Goal: Find specific page/section: Find specific page/section

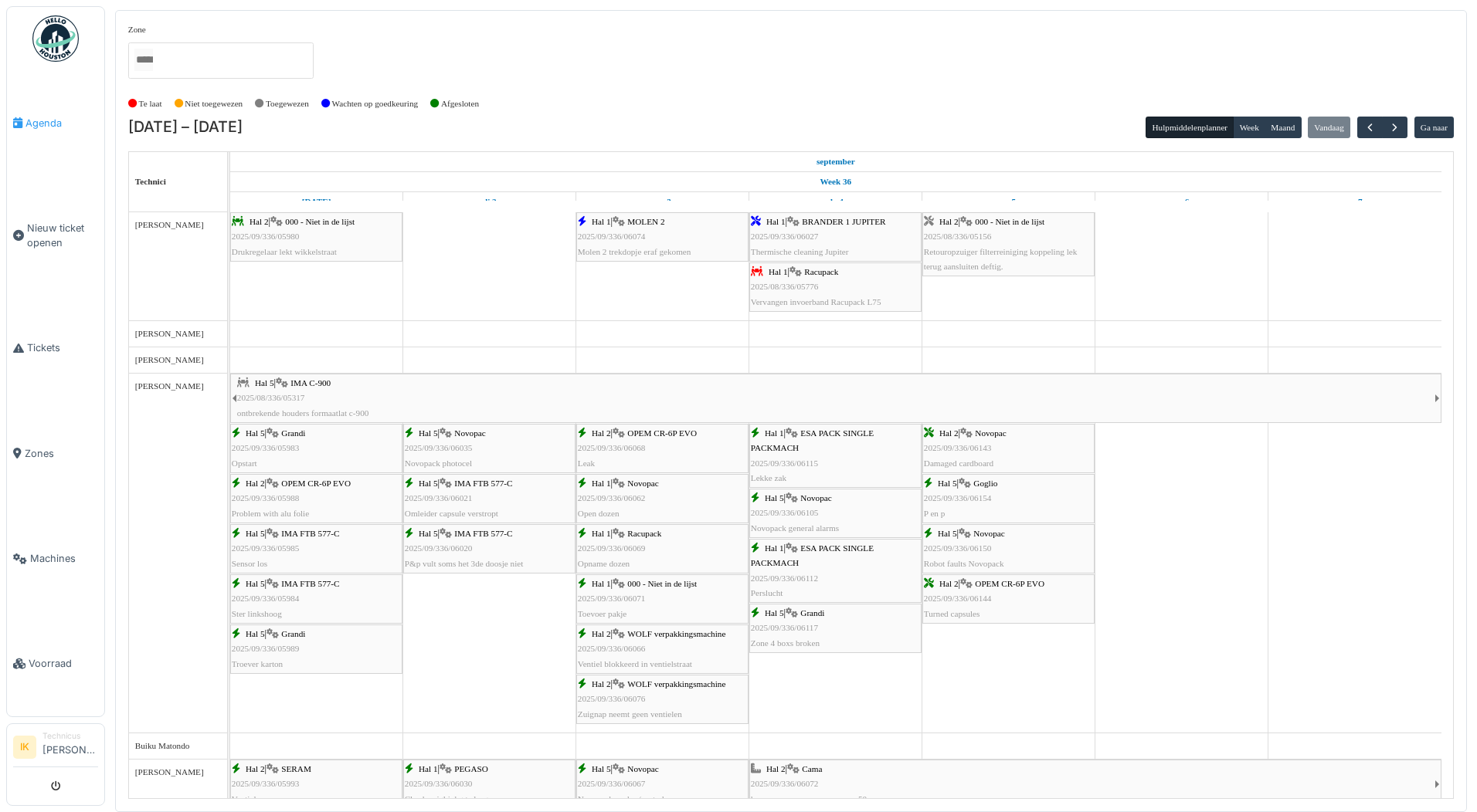
click at [47, 122] on span "Agenda" at bounding box center [62, 123] width 72 height 14
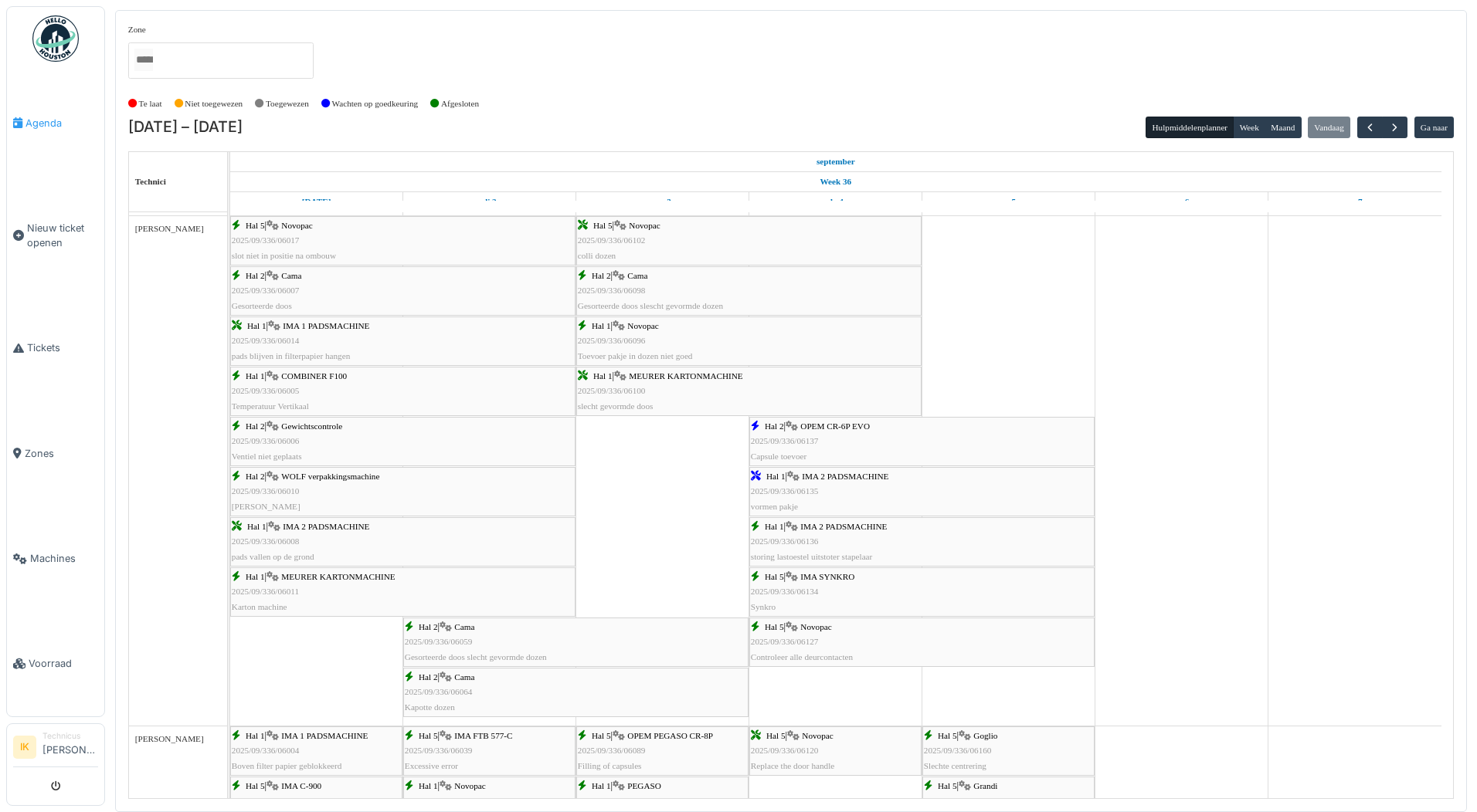
click at [36, 123] on span "Agenda" at bounding box center [62, 123] width 72 height 14
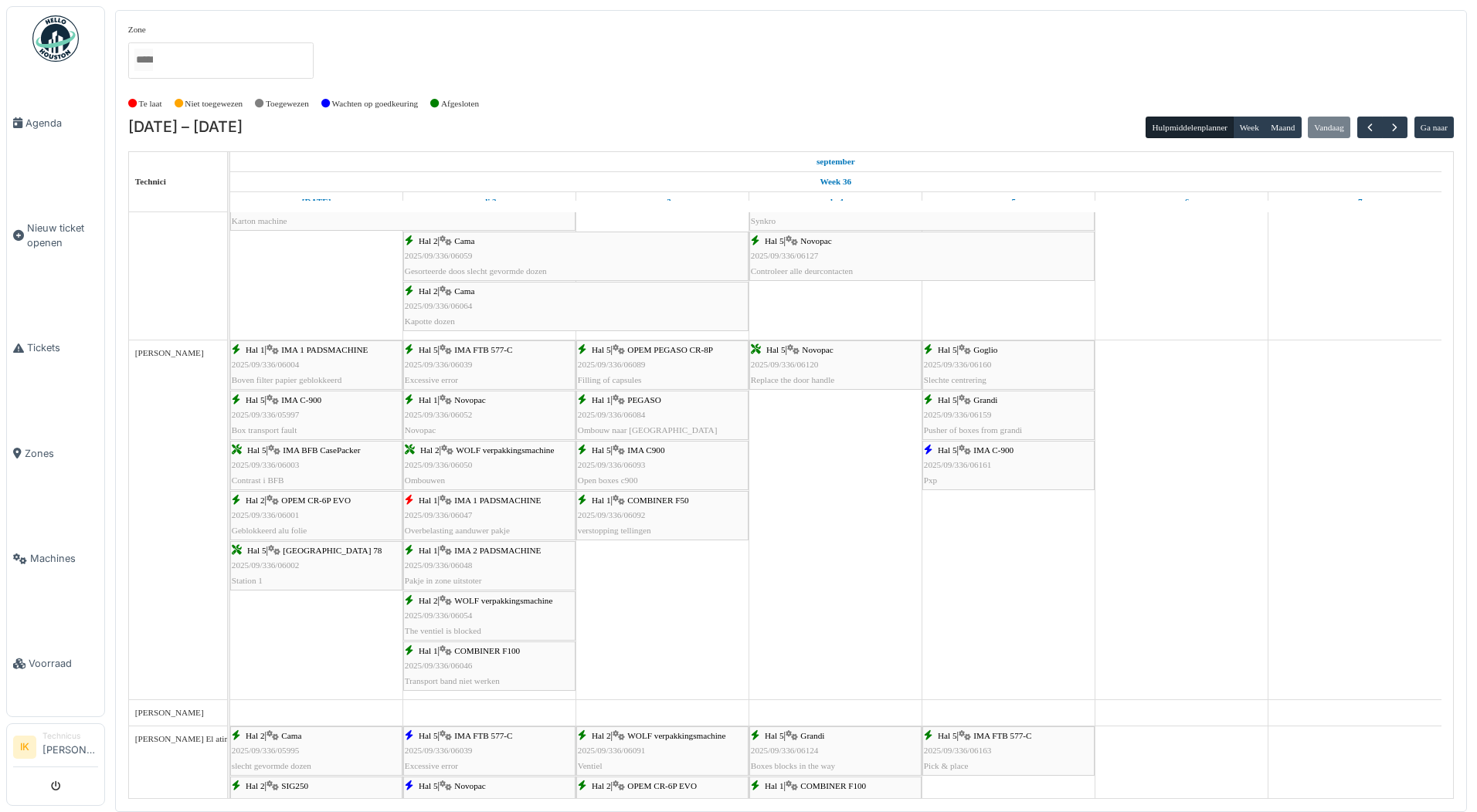
click at [974, 469] on span "2025/09/336/06161" at bounding box center [958, 465] width 68 height 9
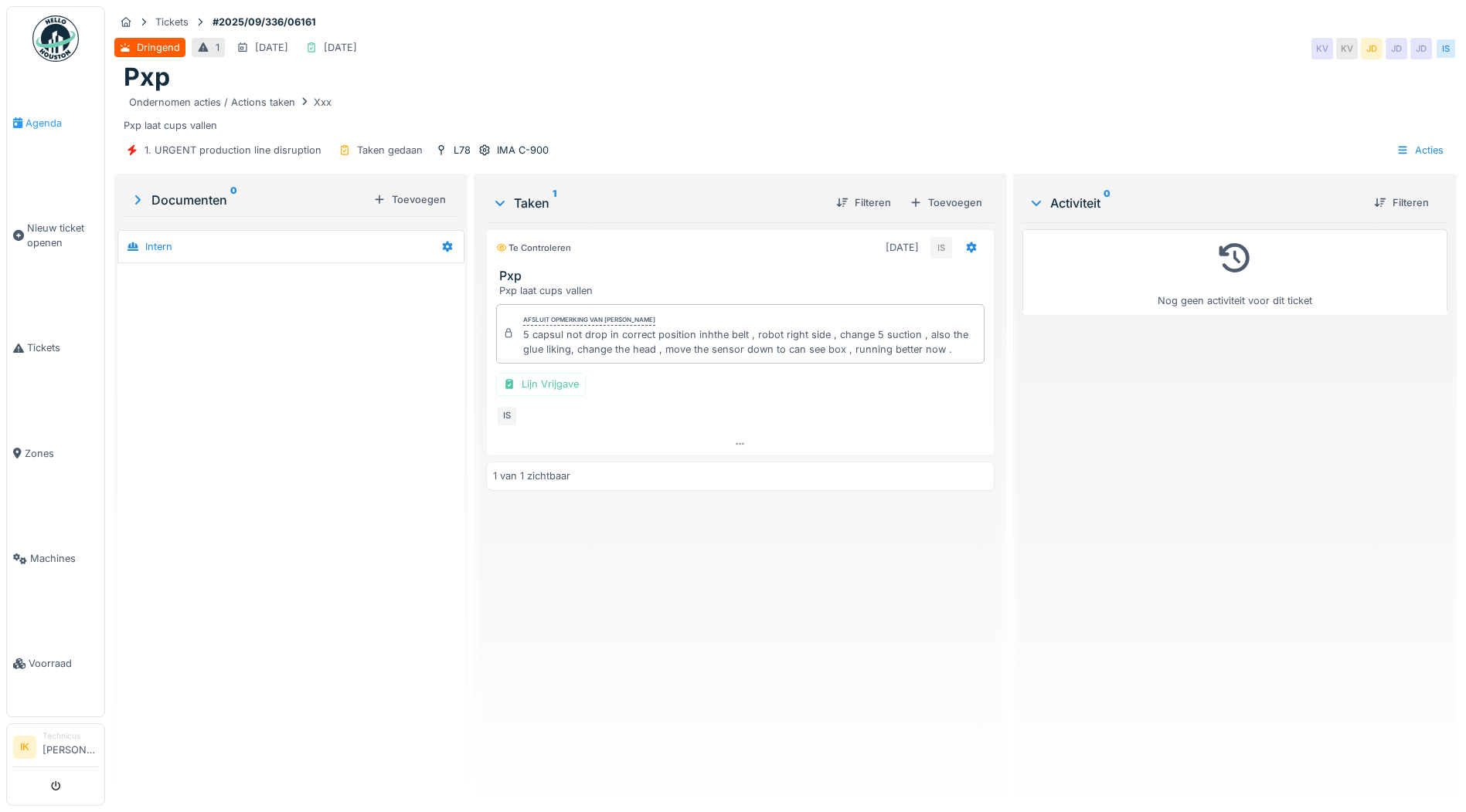
click at [48, 122] on span "Agenda" at bounding box center [62, 123] width 72 height 14
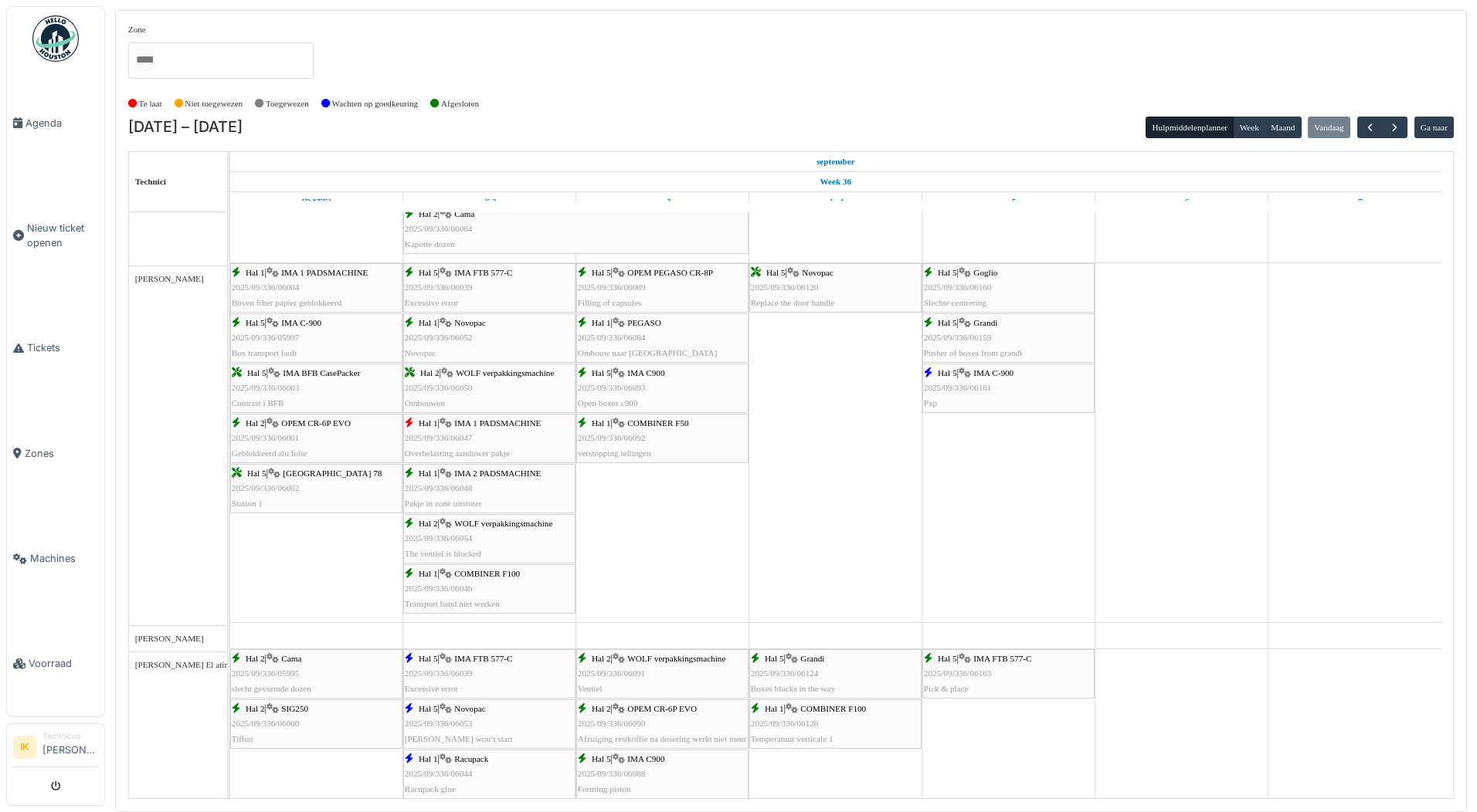
scroll to position [1854, 0]
click at [978, 287] on span "2025/09/336/06160" at bounding box center [958, 288] width 68 height 9
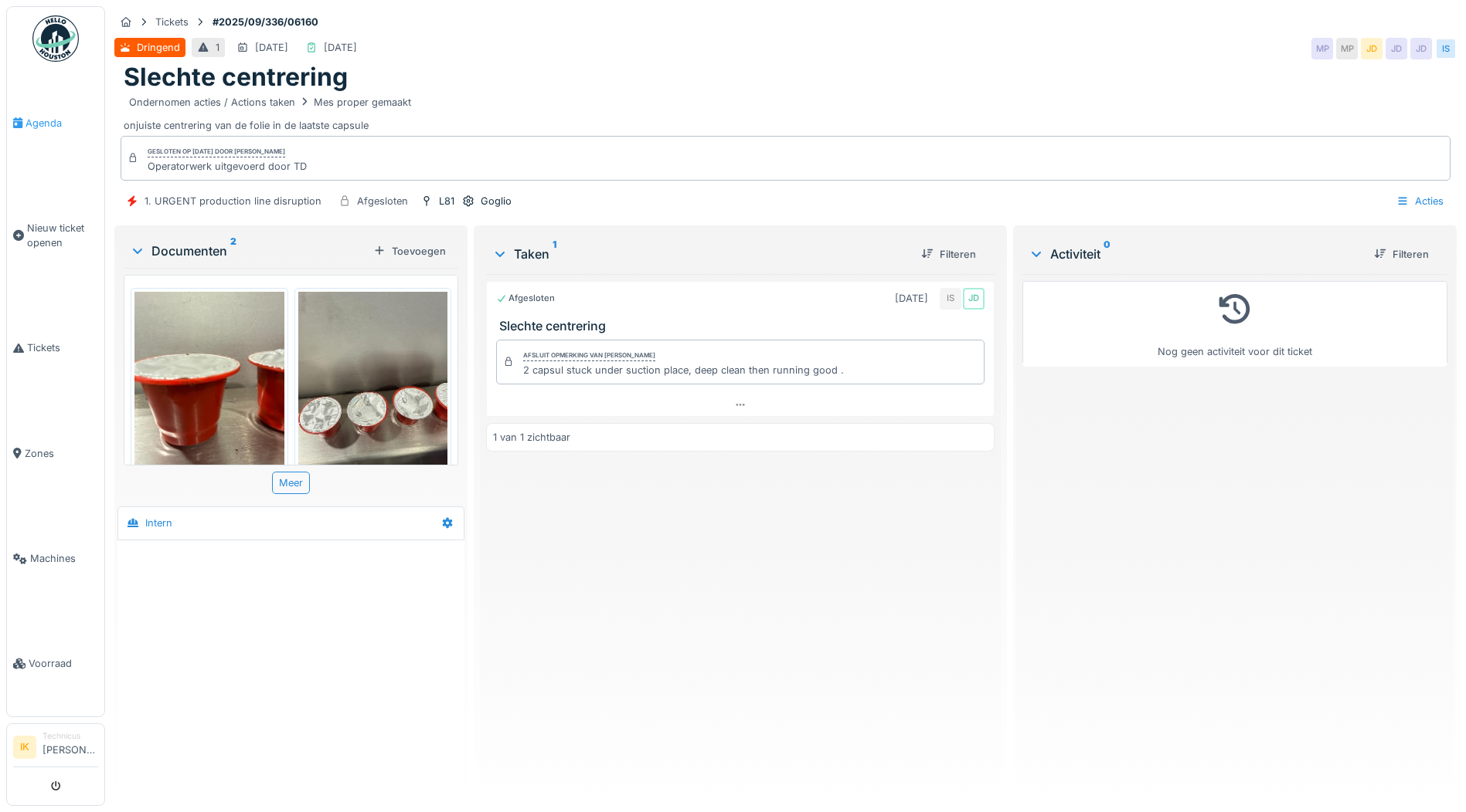
click at [39, 122] on span "Agenda" at bounding box center [62, 123] width 72 height 14
